Goal: Check status: Check status

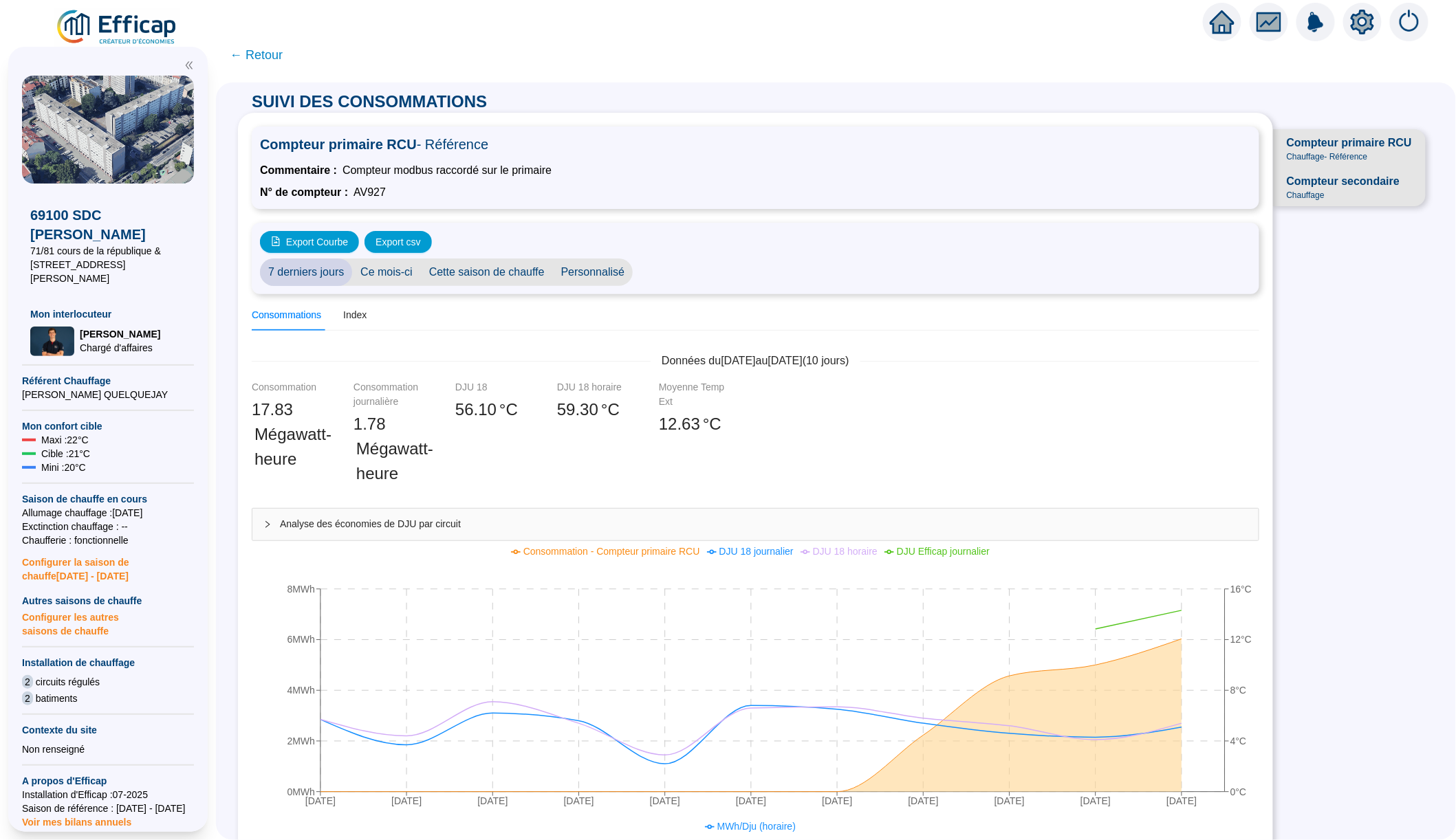
click at [1324, 200] on span "Compteur secondaire Chauffage" at bounding box center [1348, 187] width 152 height 39
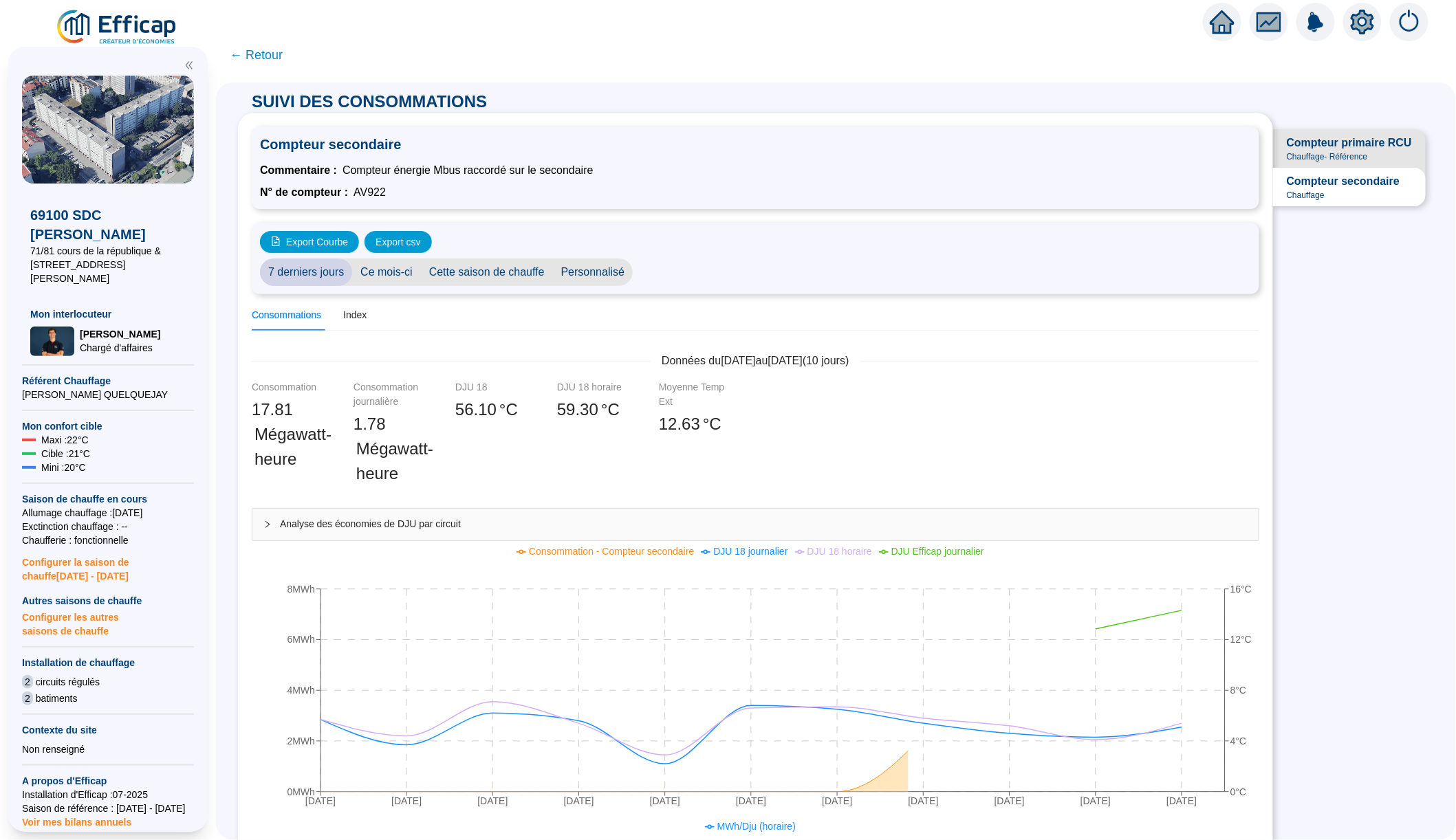
scroll to position [127, 0]
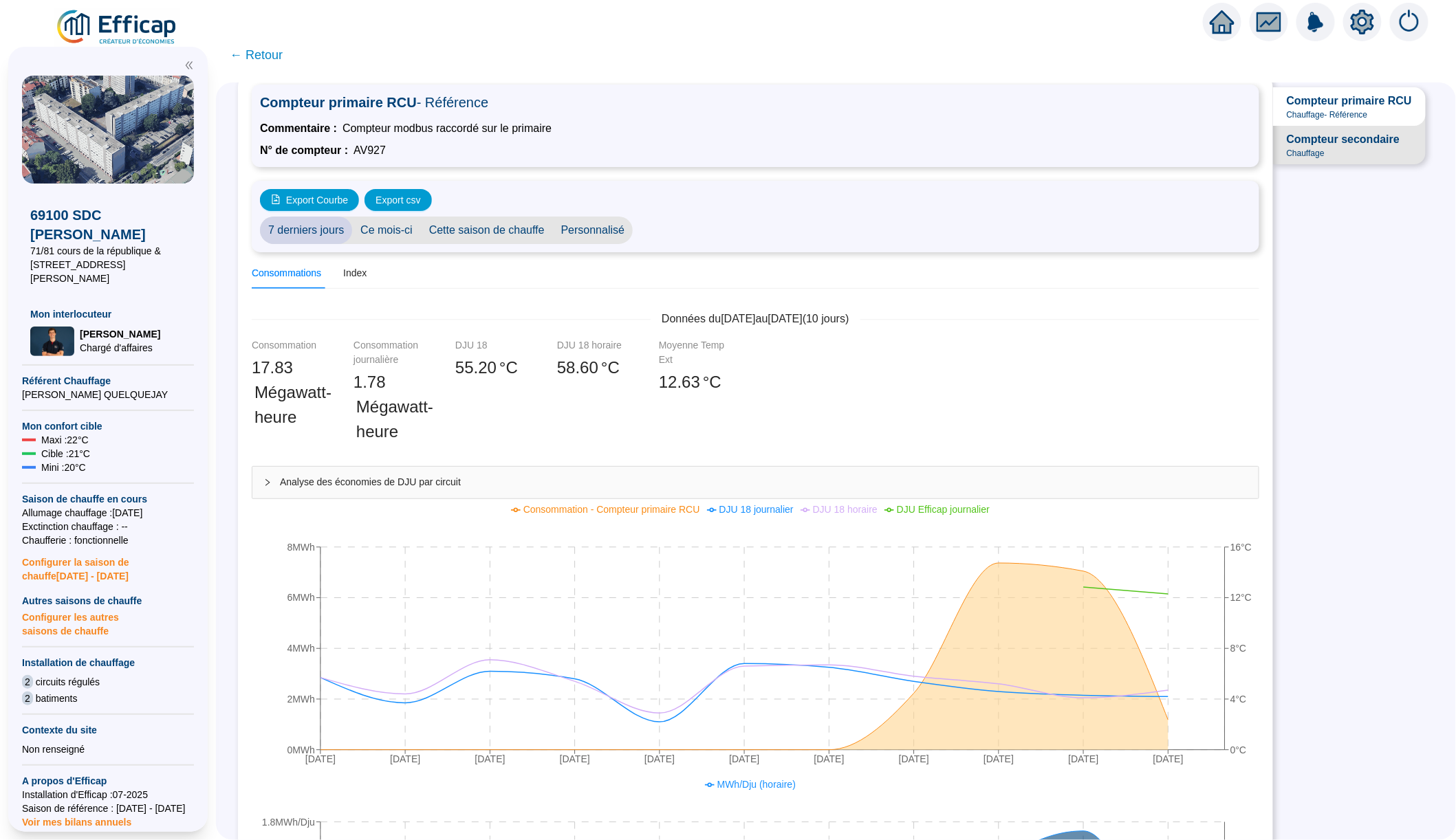
scroll to position [52, 0]
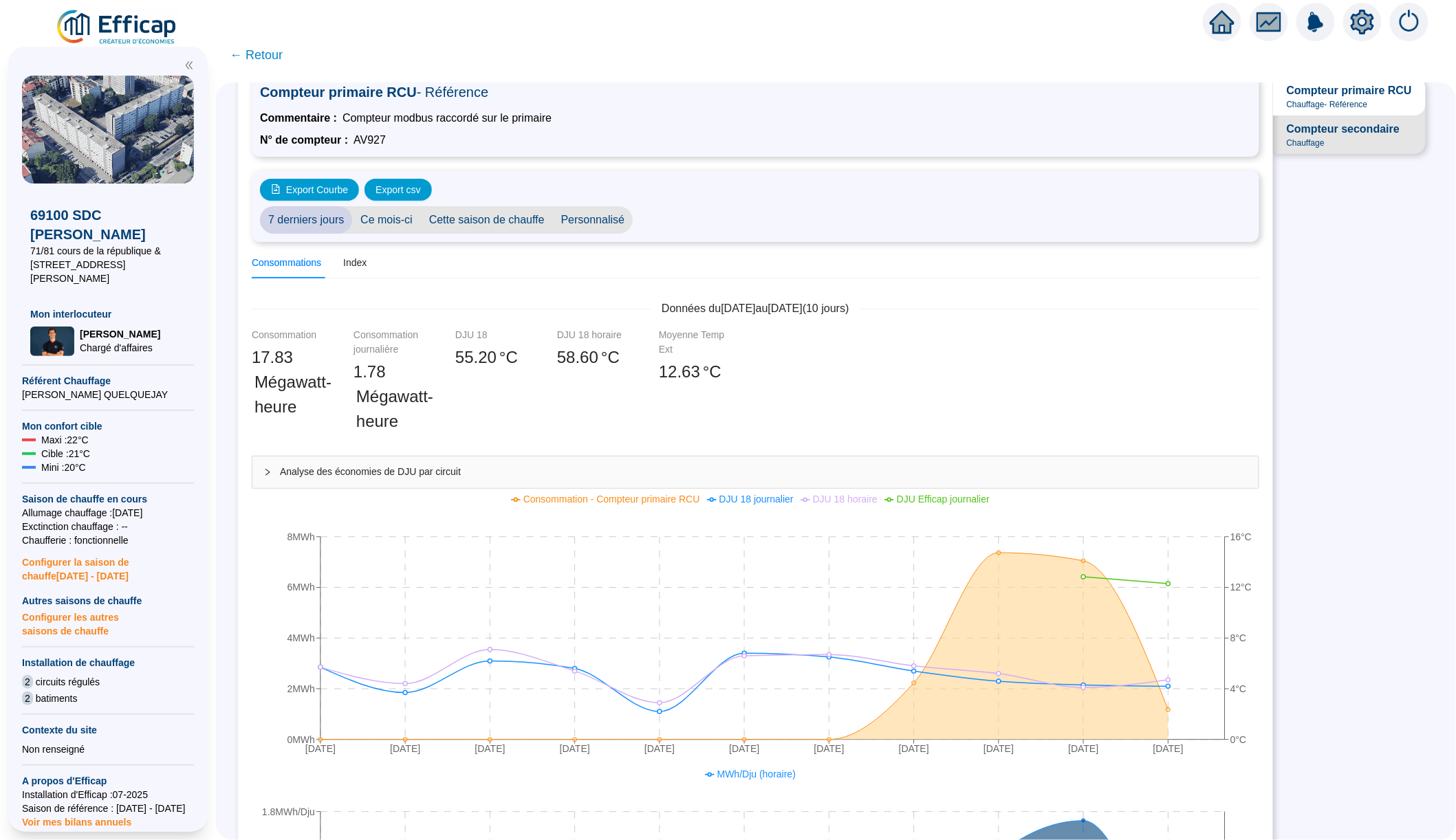
click at [1340, 129] on span "Compteur secondaire" at bounding box center [1343, 129] width 113 height 17
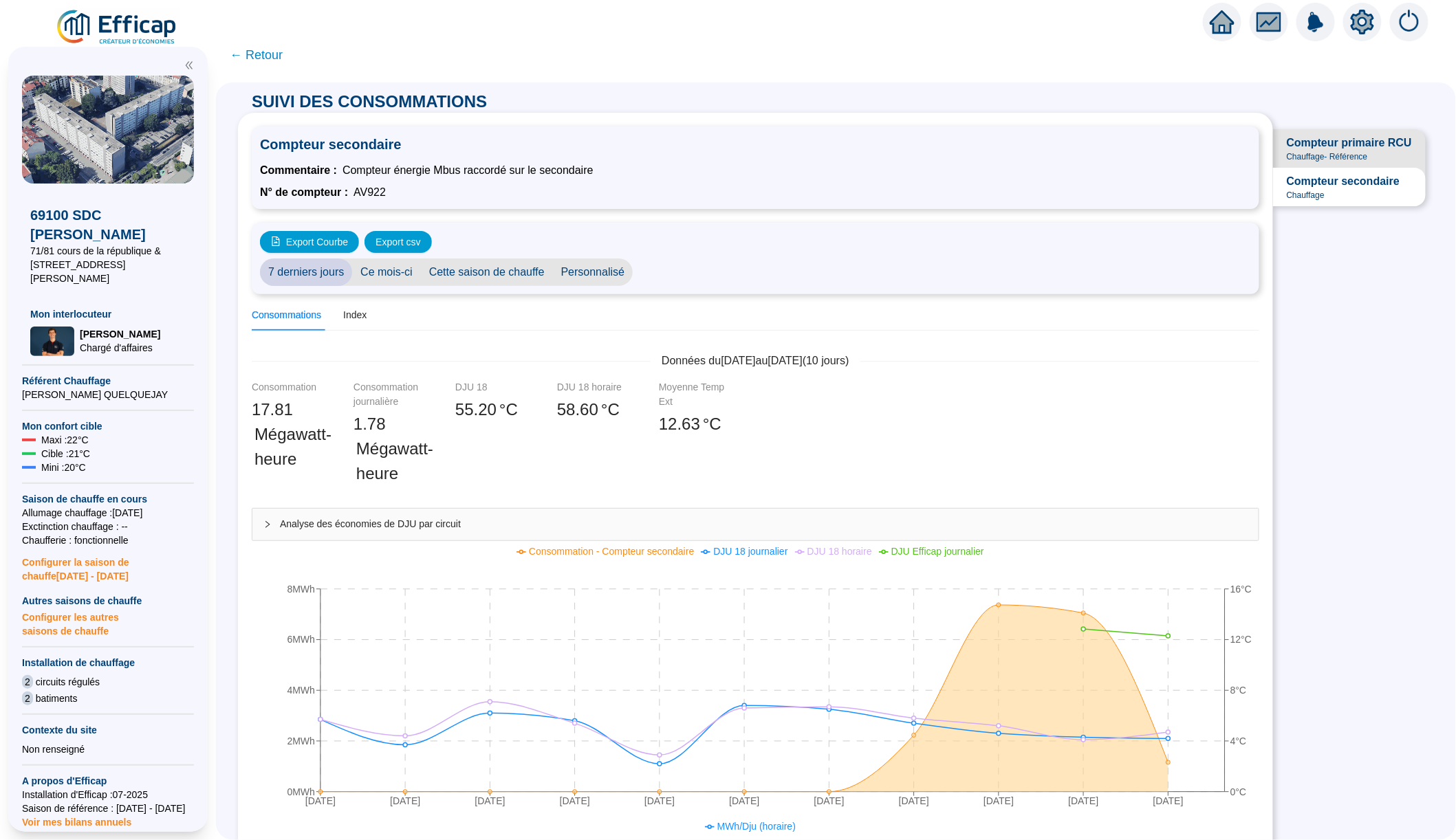
click at [1326, 151] on span "Chauffage - Référence" at bounding box center [1328, 156] width 82 height 11
click at [1343, 187] on span "Compteur secondaire" at bounding box center [1343, 181] width 113 height 17
click at [1343, 151] on span "Chauffage - Référence" at bounding box center [1328, 156] width 82 height 11
click at [1333, 184] on span "Compteur secondaire" at bounding box center [1343, 181] width 113 height 17
click at [1332, 151] on span "Chauffage - Référence" at bounding box center [1328, 156] width 82 height 11
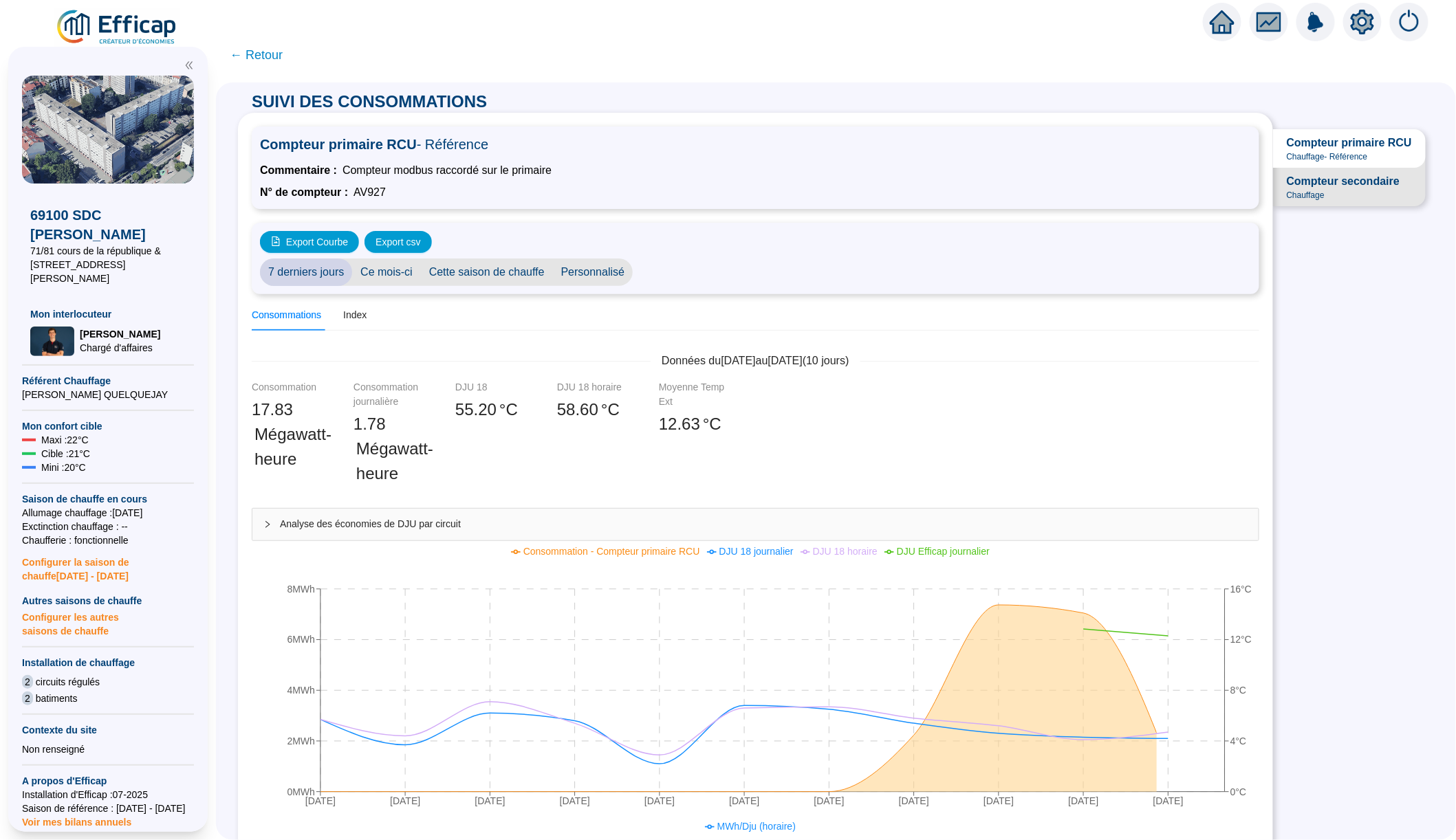
click at [1327, 185] on span "Compteur secondaire" at bounding box center [1343, 181] width 113 height 17
click at [1338, 144] on span "Compteur primaire RCU" at bounding box center [1349, 143] width 125 height 17
